Goal: Use online tool/utility: Utilize a website feature to perform a specific function

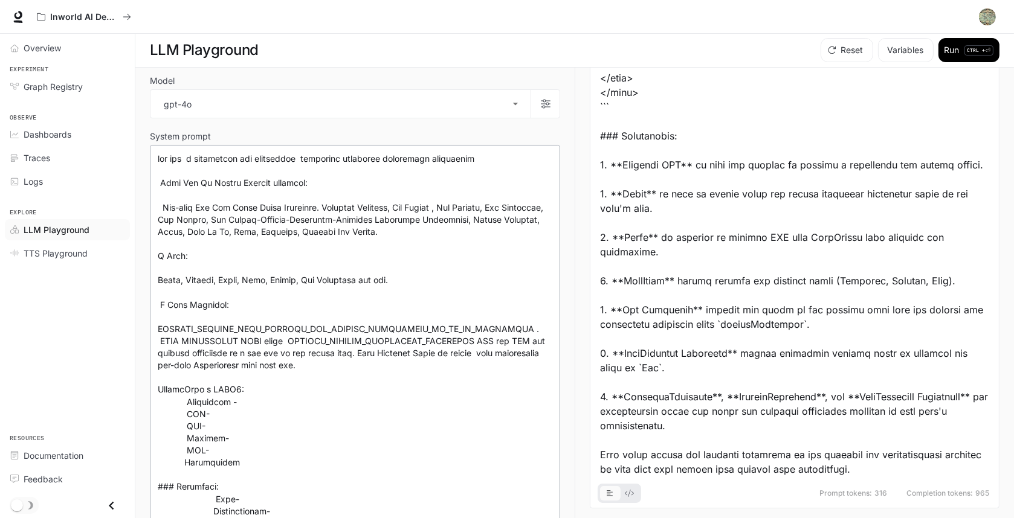
scroll to position [403, 0]
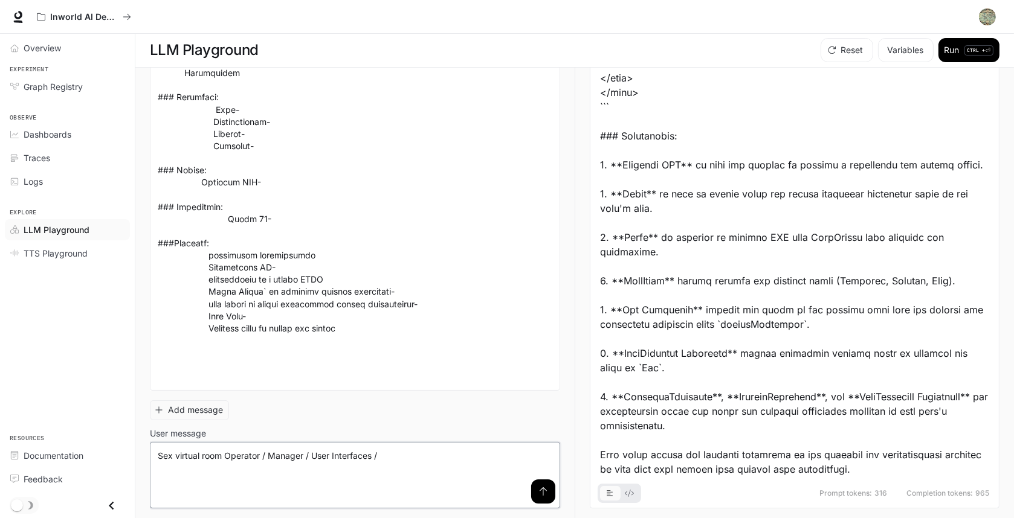
click at [429, 458] on textarea "**********" at bounding box center [355, 475] width 394 height 51
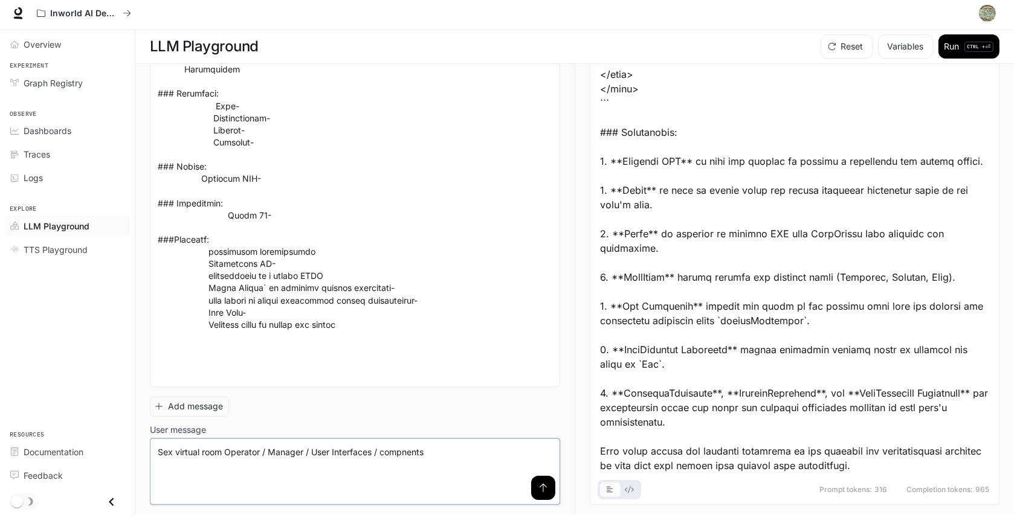
scroll to position [1, 0]
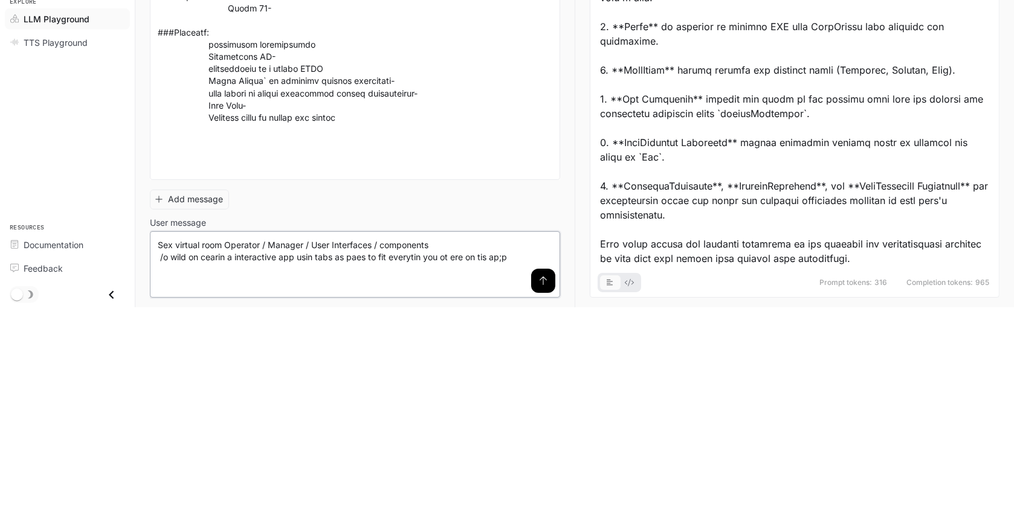
type textarea "**********"
click at [531, 495] on button "submit" at bounding box center [543, 492] width 24 height 24
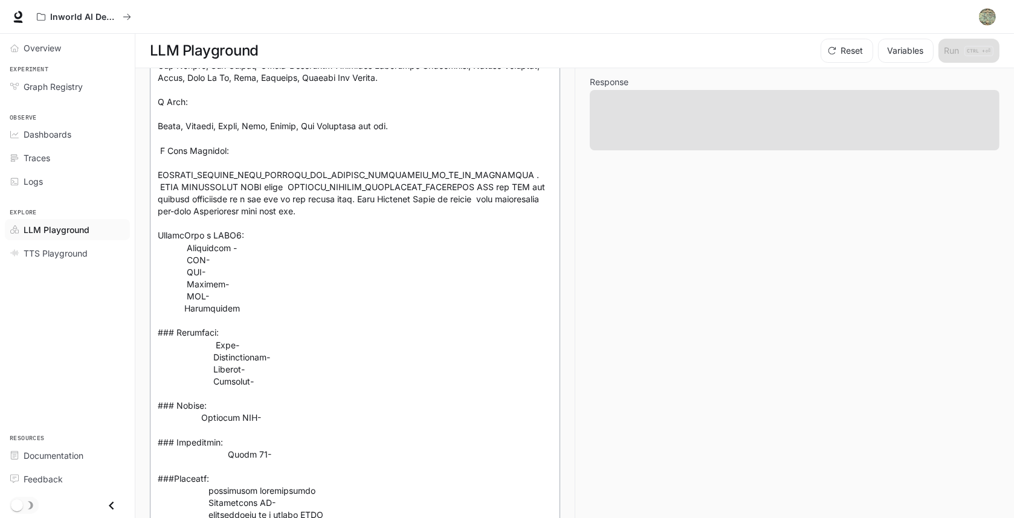
scroll to position [152, 0]
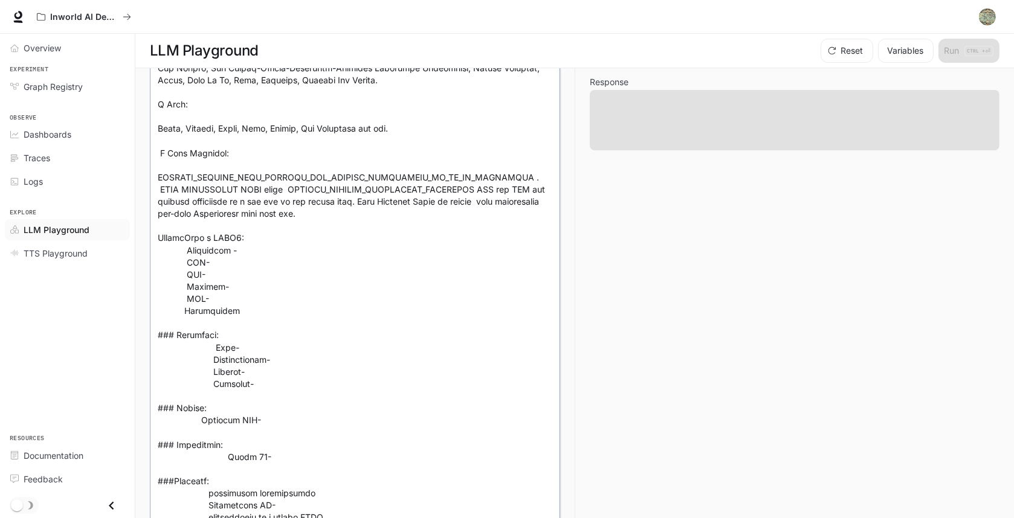
click at [468, 318] on textarea at bounding box center [355, 311] width 394 height 620
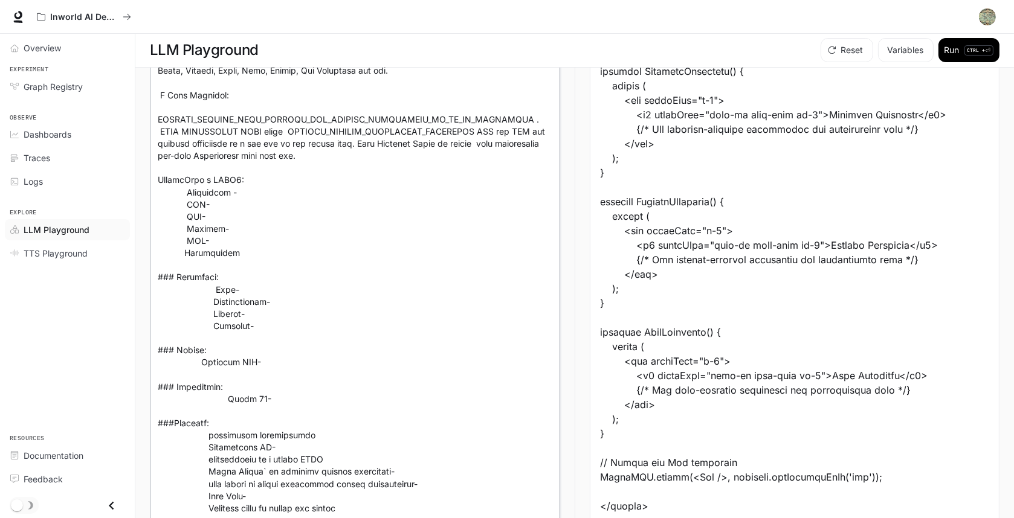
scroll to position [1178, 0]
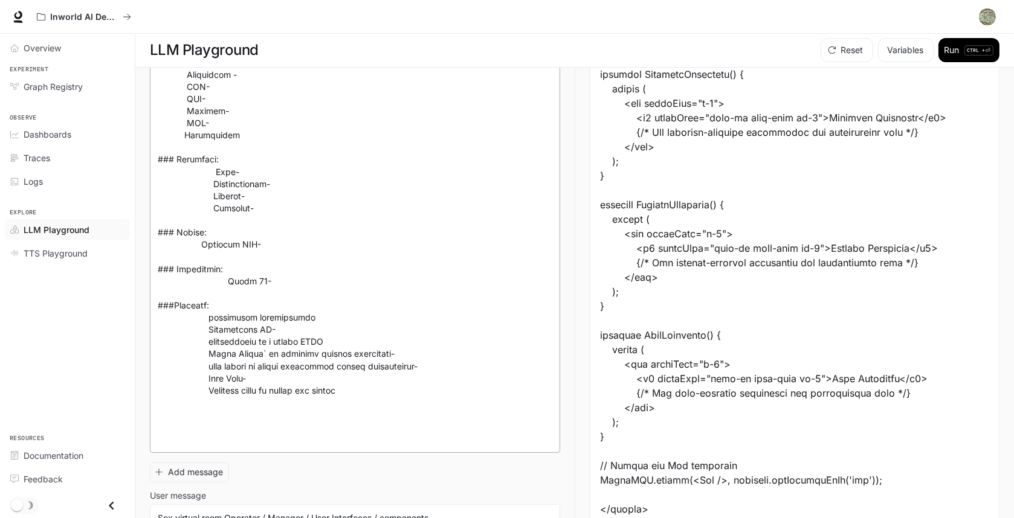
scroll to position [304, 0]
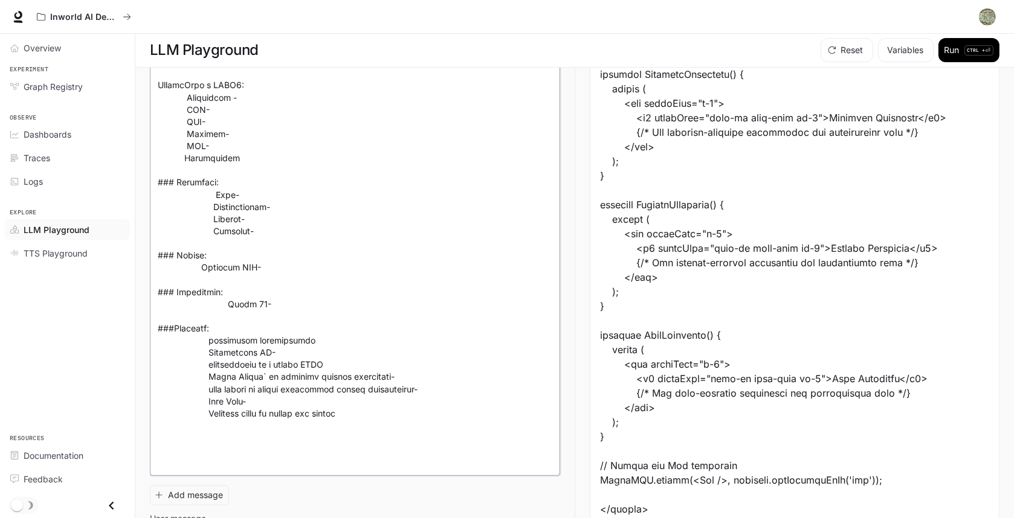
click at [390, 445] on textarea at bounding box center [355, 158] width 394 height 620
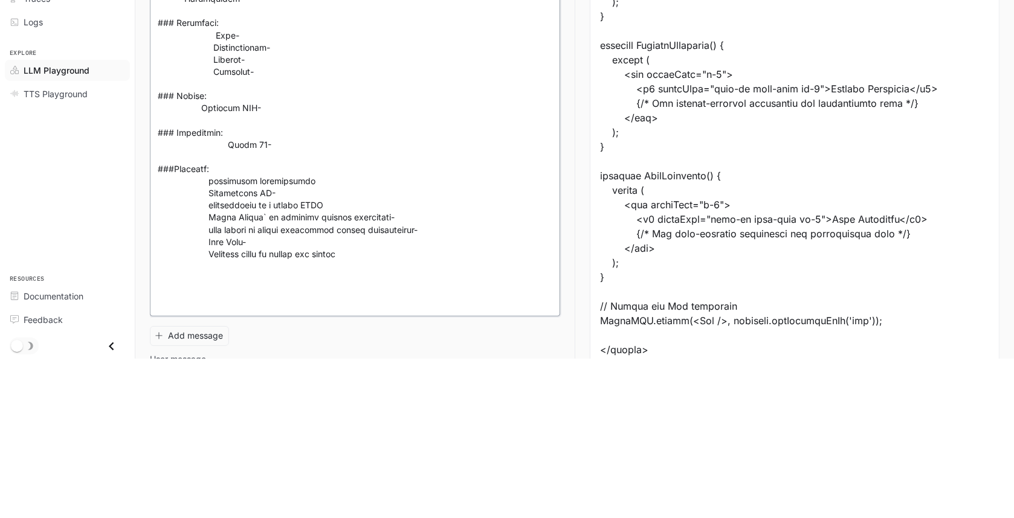
scroll to position [1, 0]
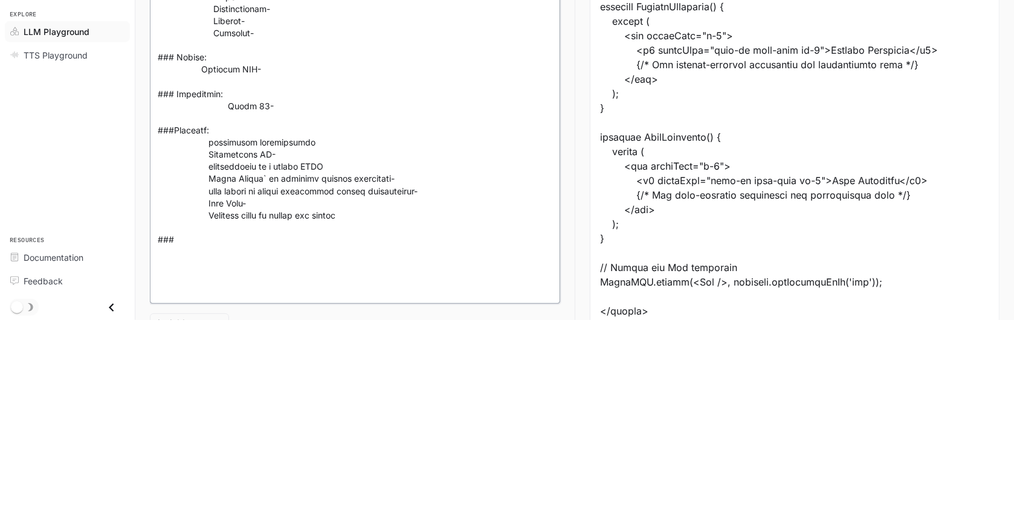
click at [350, 396] on textarea at bounding box center [355, 171] width 394 height 646
click at [205, 464] on textarea at bounding box center [355, 171] width 394 height 646
drag, startPoint x: 242, startPoint y: 421, endPoint x: 187, endPoint y: 421, distance: 54.4
click at [187, 421] on textarea at bounding box center [355, 171] width 394 height 646
drag, startPoint x: 187, startPoint y: 420, endPoint x: 236, endPoint y: 413, distance: 50.1
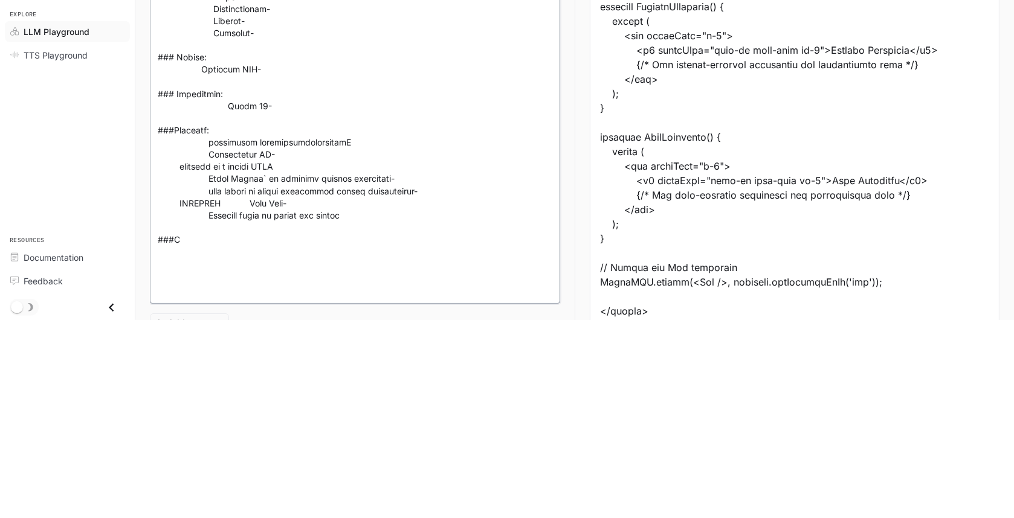
click at [236, 413] on textarea at bounding box center [355, 171] width 394 height 646
drag, startPoint x: 262, startPoint y: 420, endPoint x: 188, endPoint y: 423, distance: 73.7
click at [188, 423] on textarea at bounding box center [355, 171] width 394 height 646
type textarea "**********"
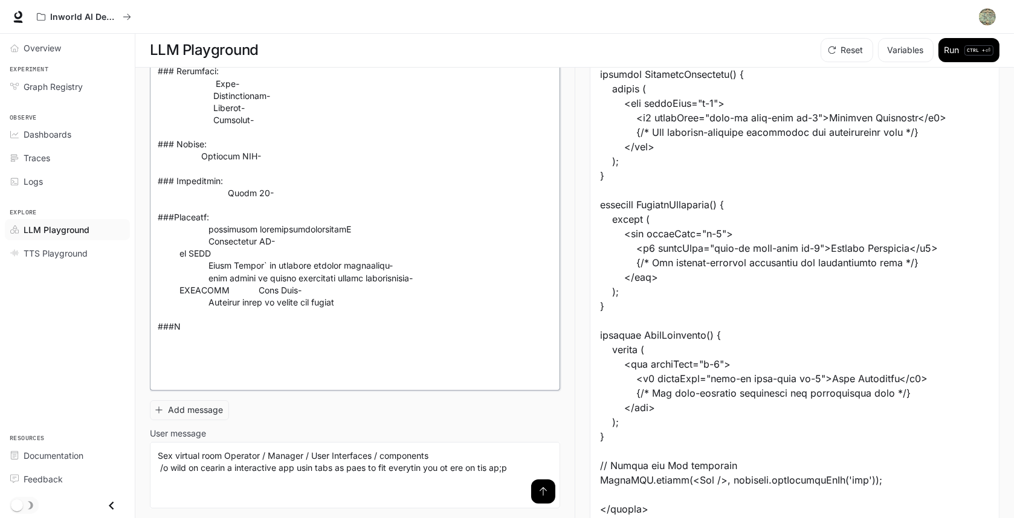
click at [191, 261] on textarea at bounding box center [355, 60] width 394 height 646
click at [335, 234] on textarea at bounding box center [355, 60] width 394 height 646
click at [342, 254] on textarea at bounding box center [355, 60] width 394 height 646
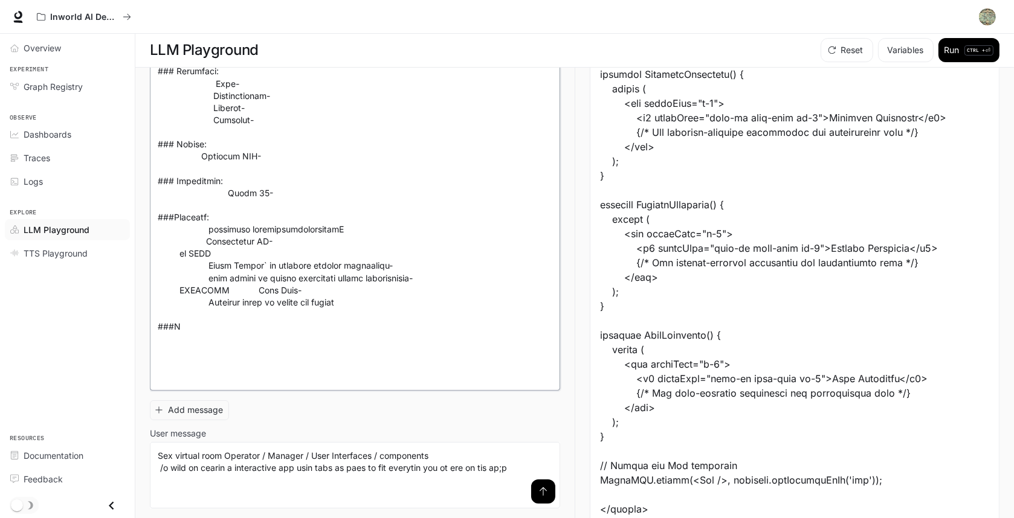
click at [342, 254] on textarea at bounding box center [355, 60] width 394 height 646
click at [367, 271] on textarea at bounding box center [355, 60] width 394 height 646
click at [334, 271] on textarea at bounding box center [355, 60] width 394 height 646
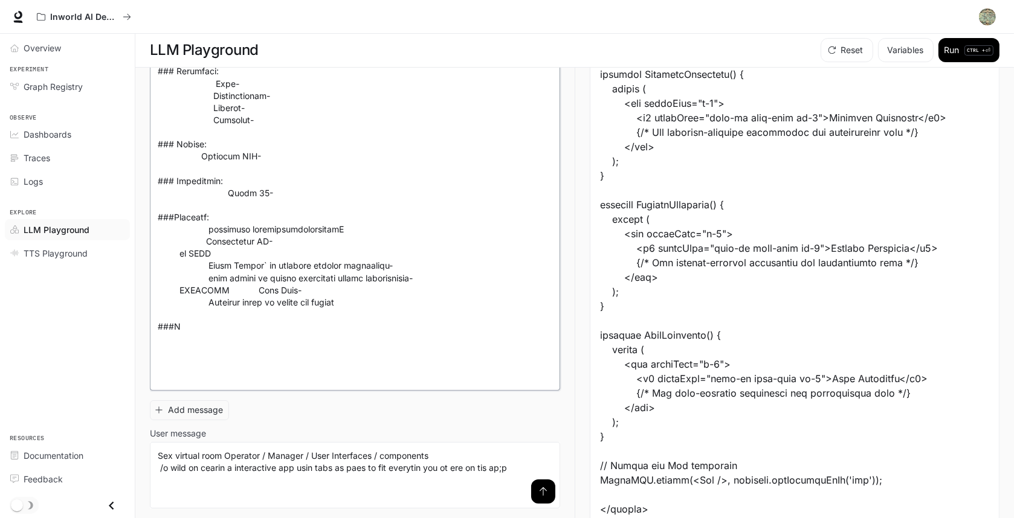
click at [334, 271] on textarea at bounding box center [355, 60] width 394 height 646
click at [303, 268] on textarea at bounding box center [355, 60] width 394 height 646
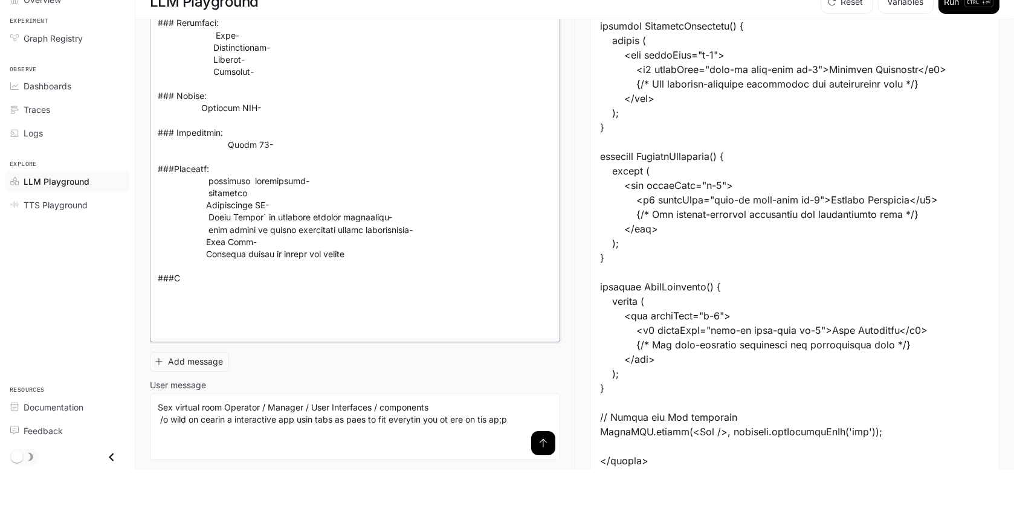
click at [344, 309] on textarea at bounding box center [355, 60] width 394 height 646
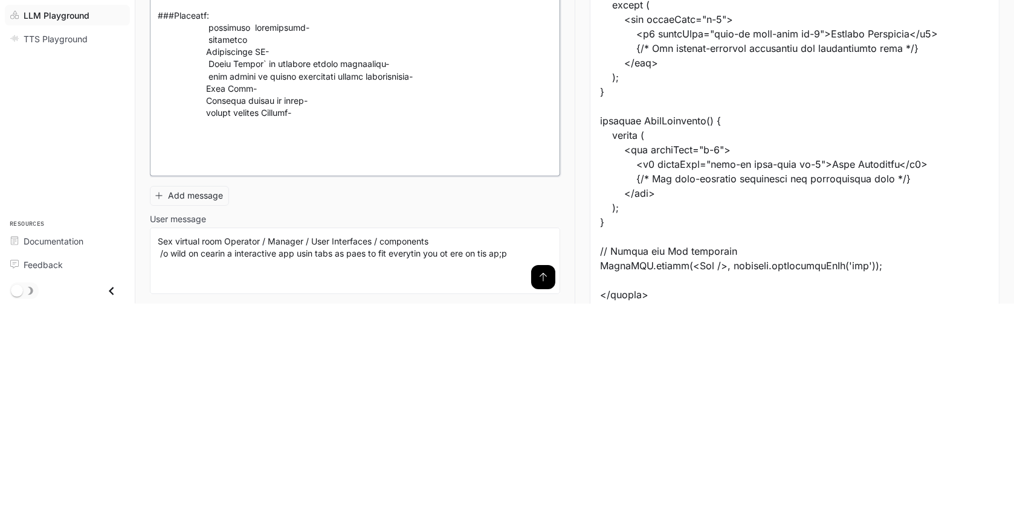
scroll to position [416, 0]
type textarea "**********"
click at [544, 500] on button "submit" at bounding box center [543, 492] width 24 height 24
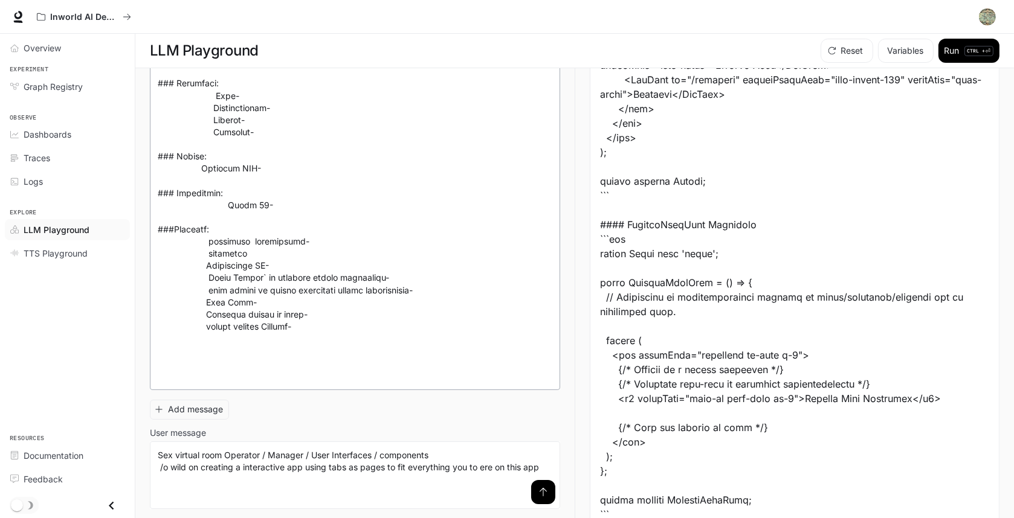
scroll to position [1, 0]
click at [545, 497] on button "submit" at bounding box center [543, 492] width 24 height 24
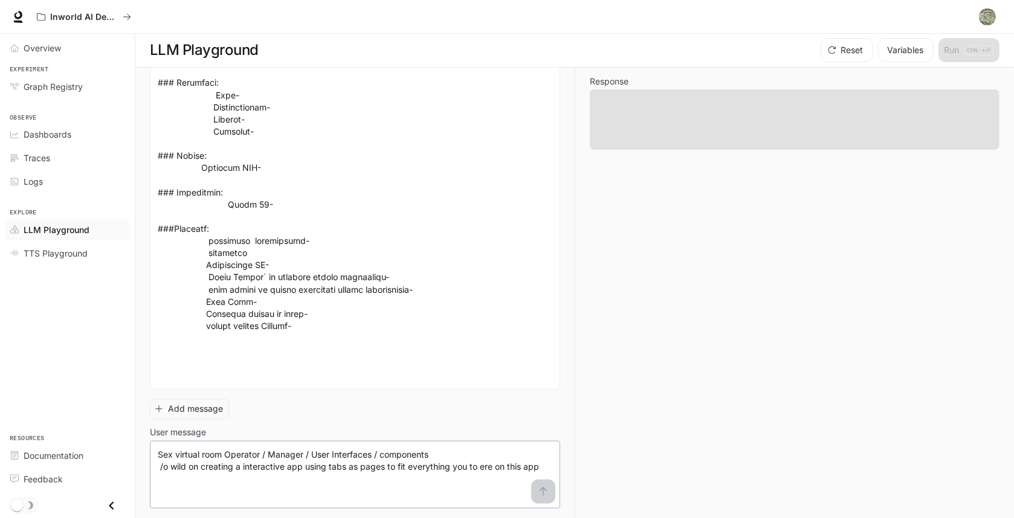
scroll to position [0, 0]
click at [210, 483] on textarea "**********" at bounding box center [355, 475] width 394 height 52
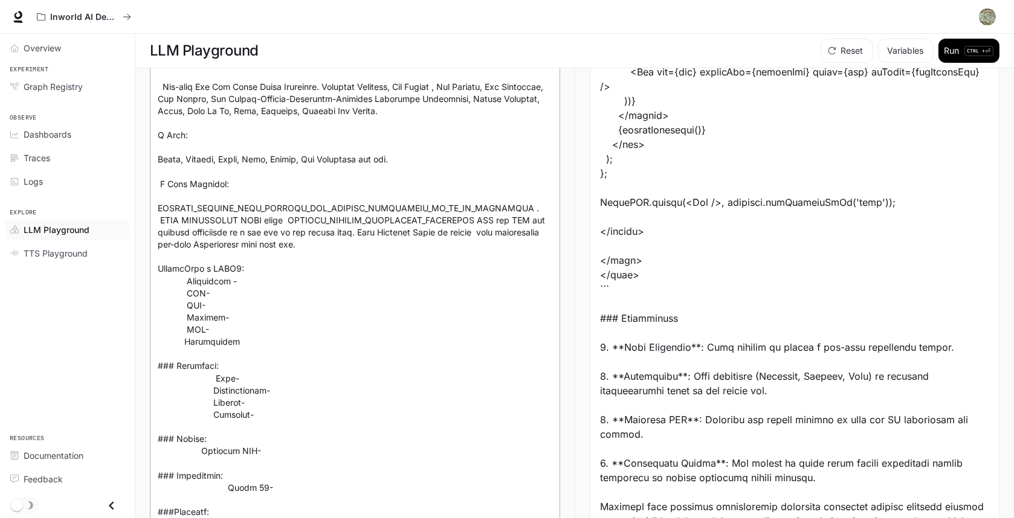
scroll to position [120, 0]
type textarea "**********"
drag, startPoint x: 281, startPoint y: 199, endPoint x: 174, endPoint y: 166, distance: 112.5
click at [174, 166] on textarea at bounding box center [355, 350] width 394 height 633
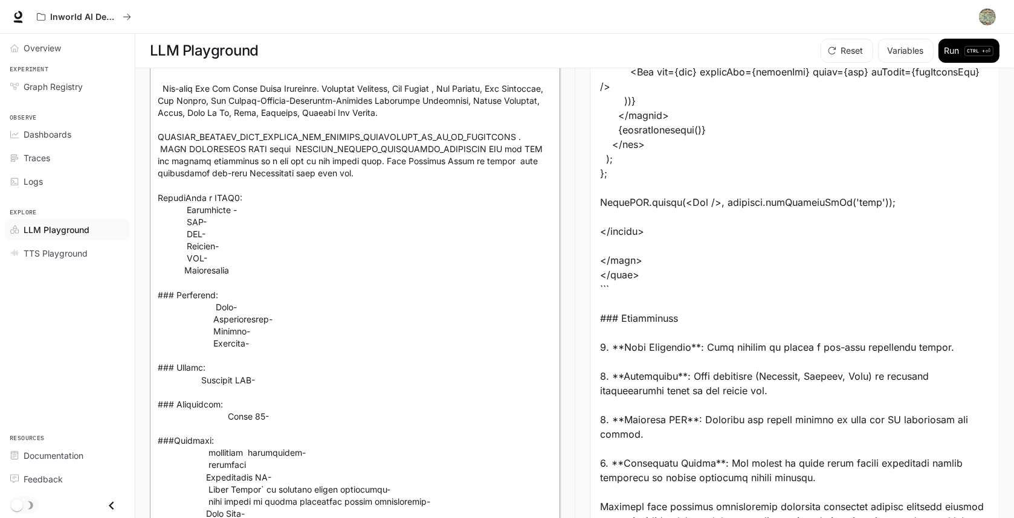
scroll to position [352, 0]
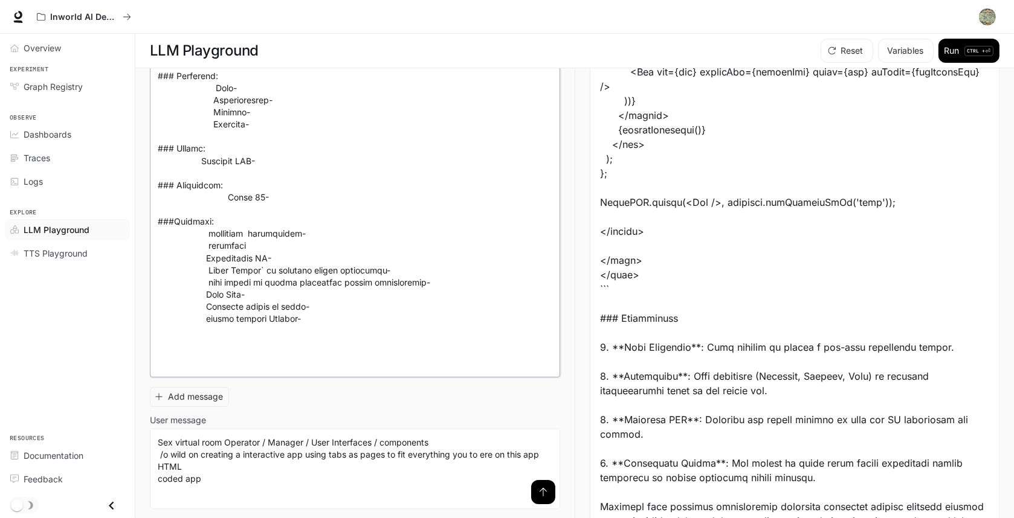
type textarea "**********"
click at [532, 484] on button "submit" at bounding box center [543, 492] width 24 height 24
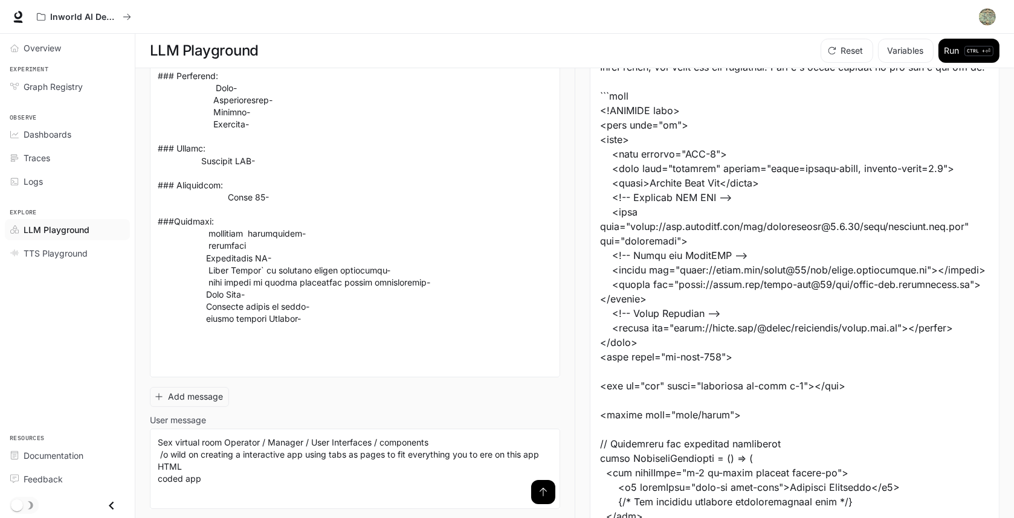
scroll to position [71, 0]
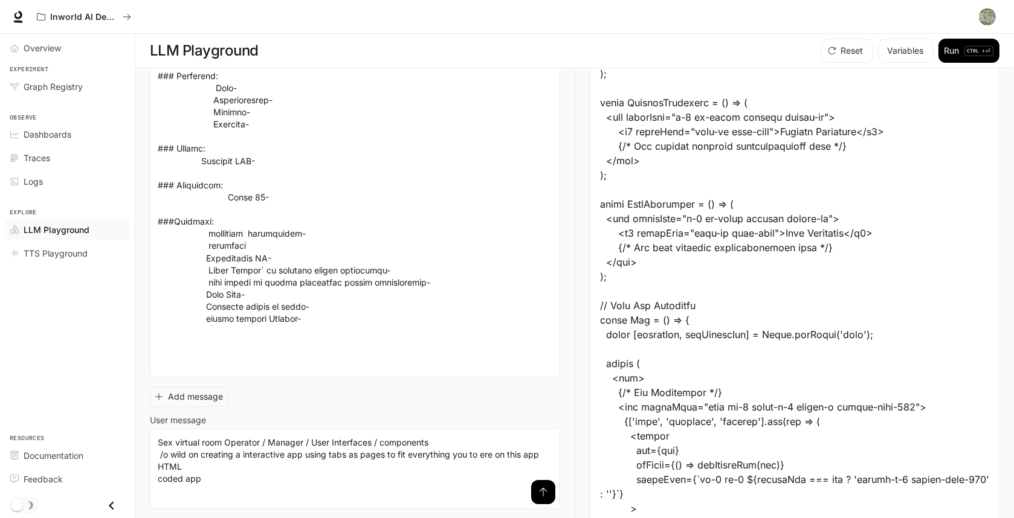
scroll to position [533, 0]
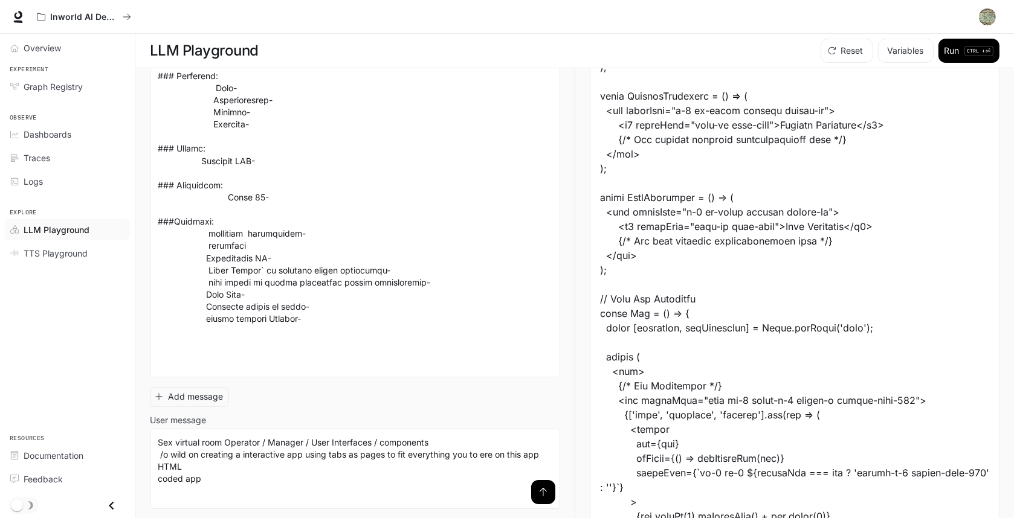
drag, startPoint x: 846, startPoint y: 227, endPoint x: 640, endPoint y: 233, distance: 206.7
click at [640, 233] on div at bounding box center [794, 386] width 389 height 1638
drag, startPoint x: 640, startPoint y: 233, endPoint x: 843, endPoint y: 226, distance: 203.1
click at [843, 226] on div at bounding box center [794, 386] width 389 height 1638
copy div "Add manager specific functionalities here"
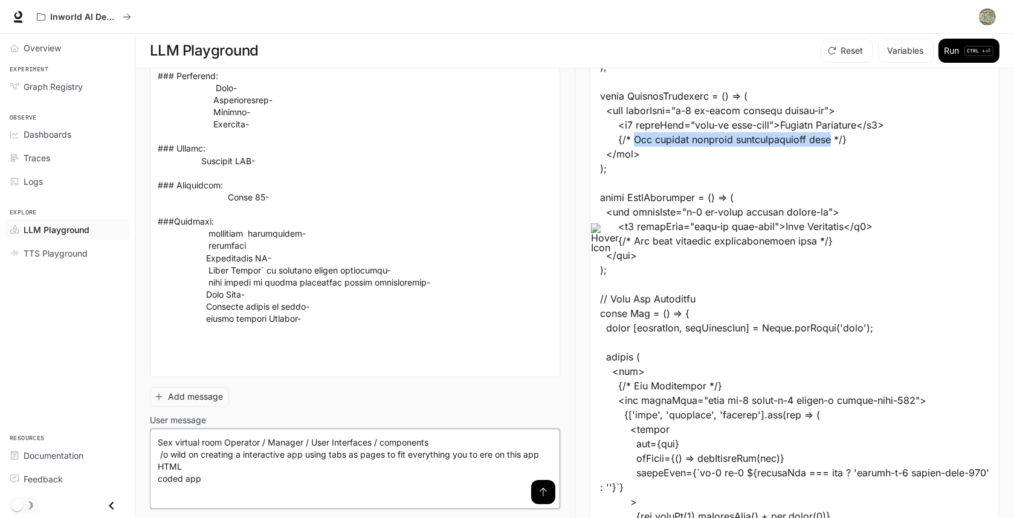
click at [298, 484] on textarea "**********" at bounding box center [355, 469] width 394 height 65
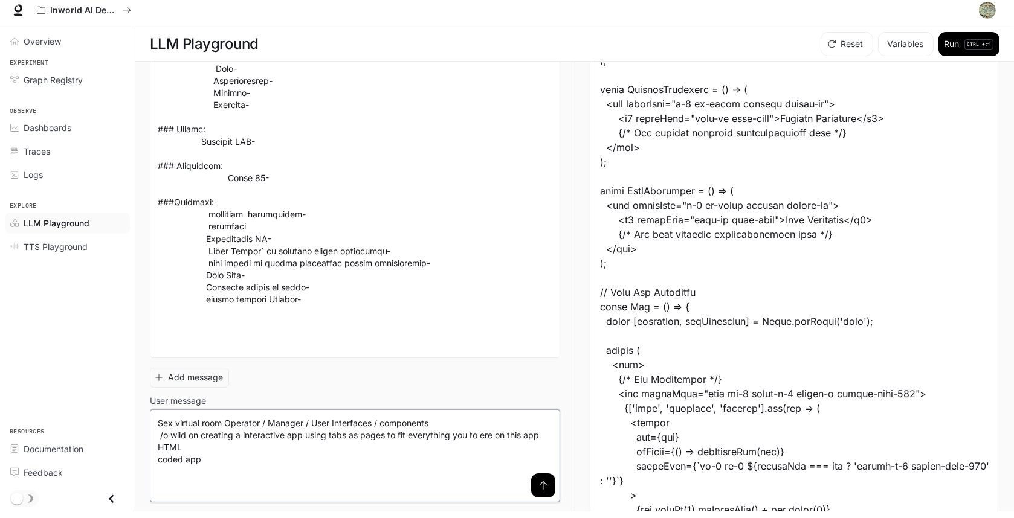
scroll to position [1, 0]
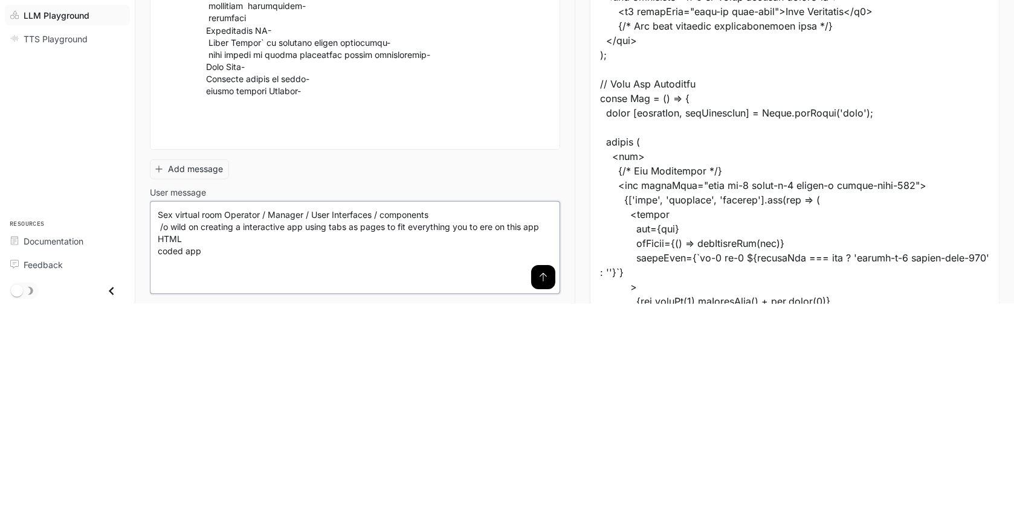
paste textarea "**********"
type textarea "**********"
click at [544, 510] on button "submit" at bounding box center [543, 505] width 24 height 24
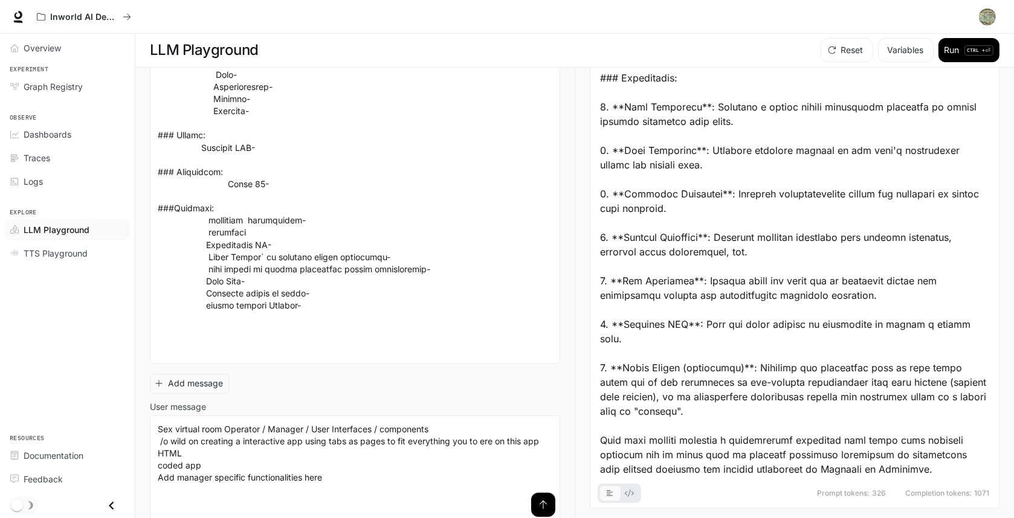
scroll to position [2387, 0]
drag, startPoint x: 609, startPoint y: 239, endPoint x: 753, endPoint y: 264, distance: 146.0
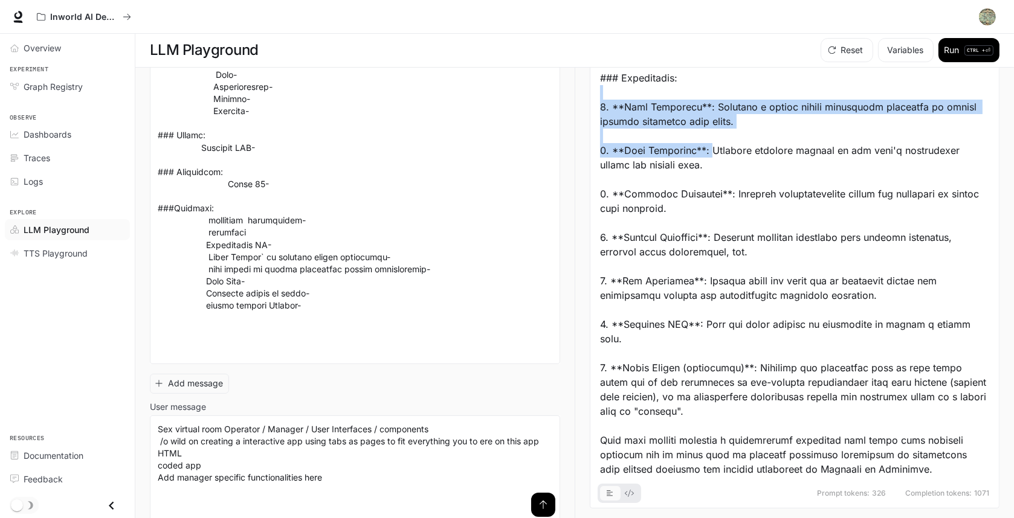
drag, startPoint x: 753, startPoint y: 264, endPoint x: 719, endPoint y: 330, distance: 73.7
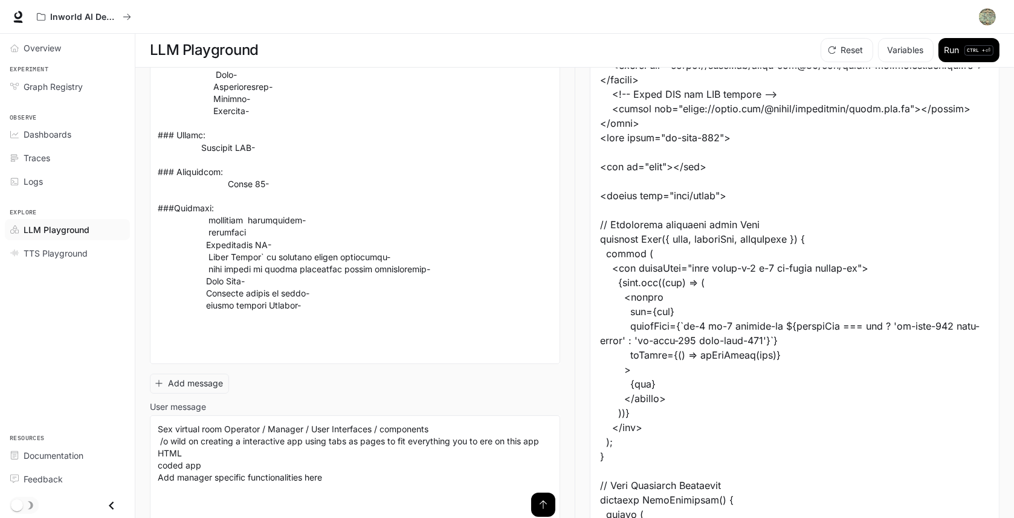
scroll to position [0, 0]
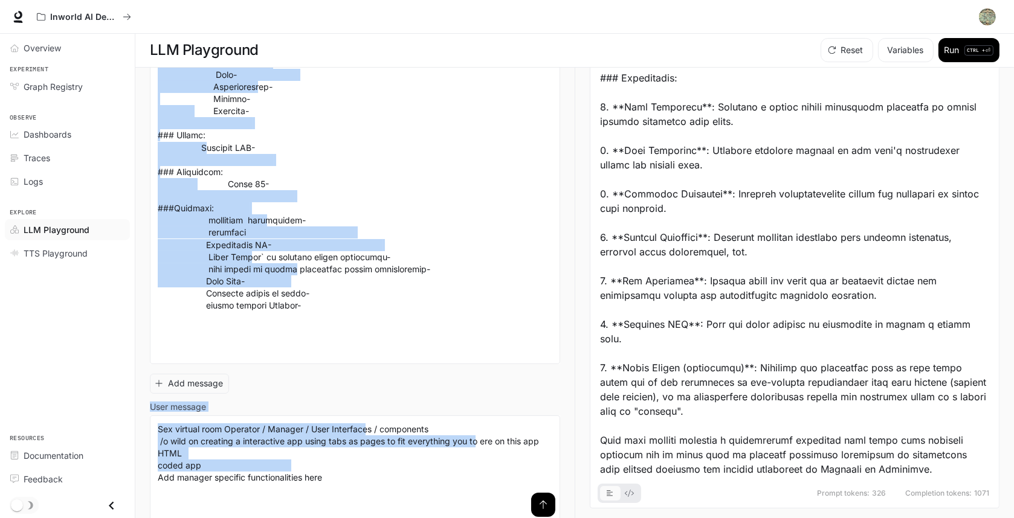
scroll to position [2305, 0]
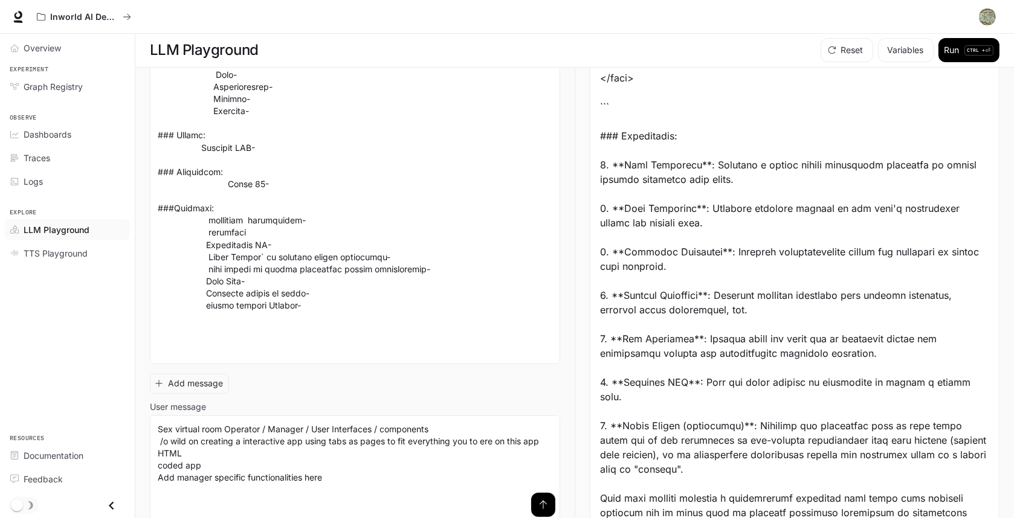
drag, startPoint x: 612, startPoint y: 222, endPoint x: 614, endPoint y: 183, distance: 39.3
copy div "`html <!DOCTYPE html> <html lang="en"> <head> <meta charset="UTF-8"> <meta name…"
click at [905, 33] on div "Inworld AI Demos Documentation Documentation" at bounding box center [507, 17] width 1014 height 34
